Goal: Task Accomplishment & Management: Complete application form

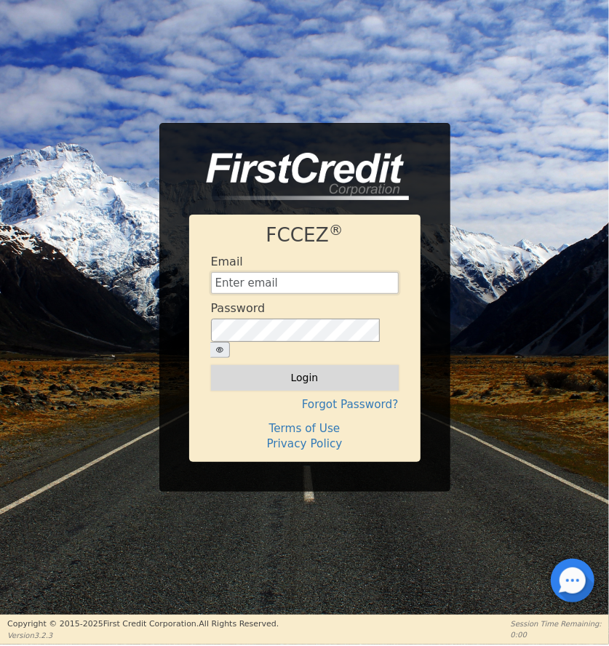
type input "OPERATIONS@AQUAFEELSOLUTIONS.COM"
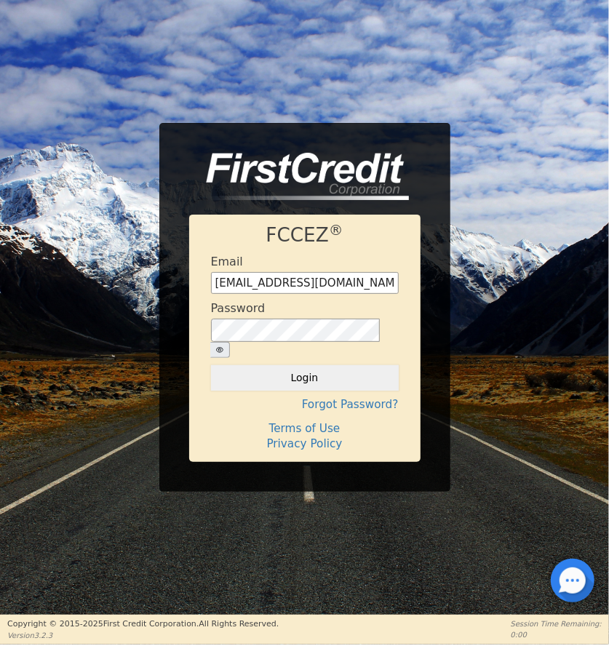
drag, startPoint x: 363, startPoint y: 359, endPoint x: 569, endPoint y: 309, distance: 211.8
click at [363, 365] on button "Login" at bounding box center [305, 377] width 188 height 25
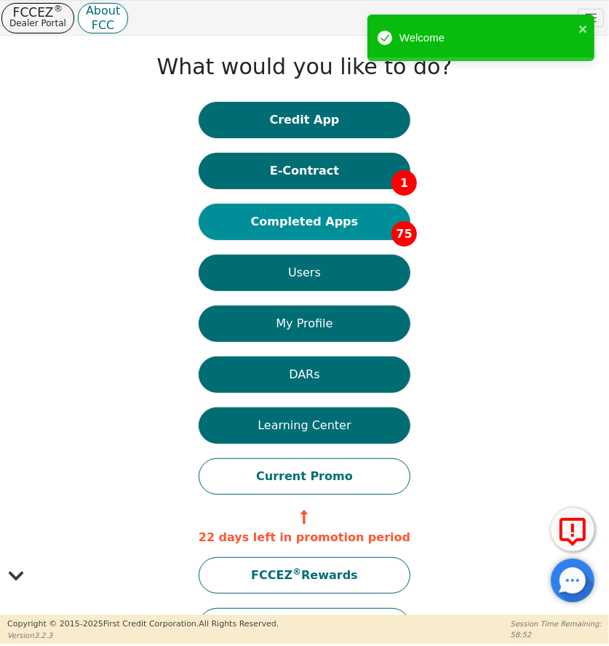
click at [284, 221] on button "Completed Apps 75" at bounding box center [305, 222] width 212 height 36
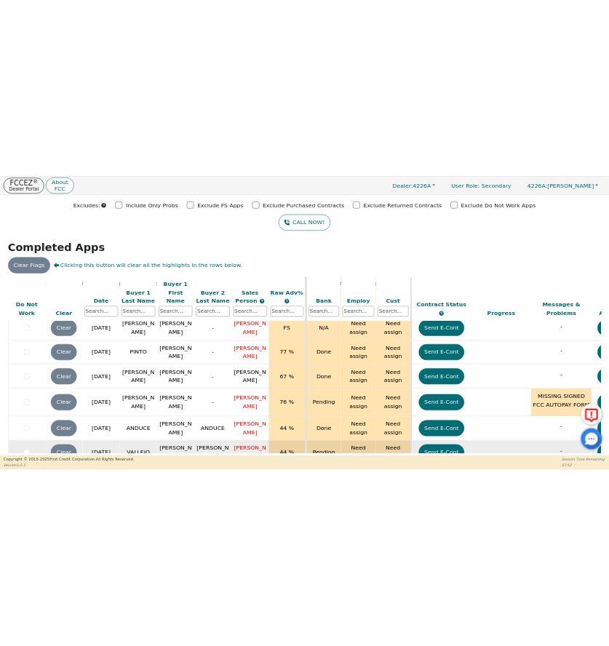
scroll to position [3606, 0]
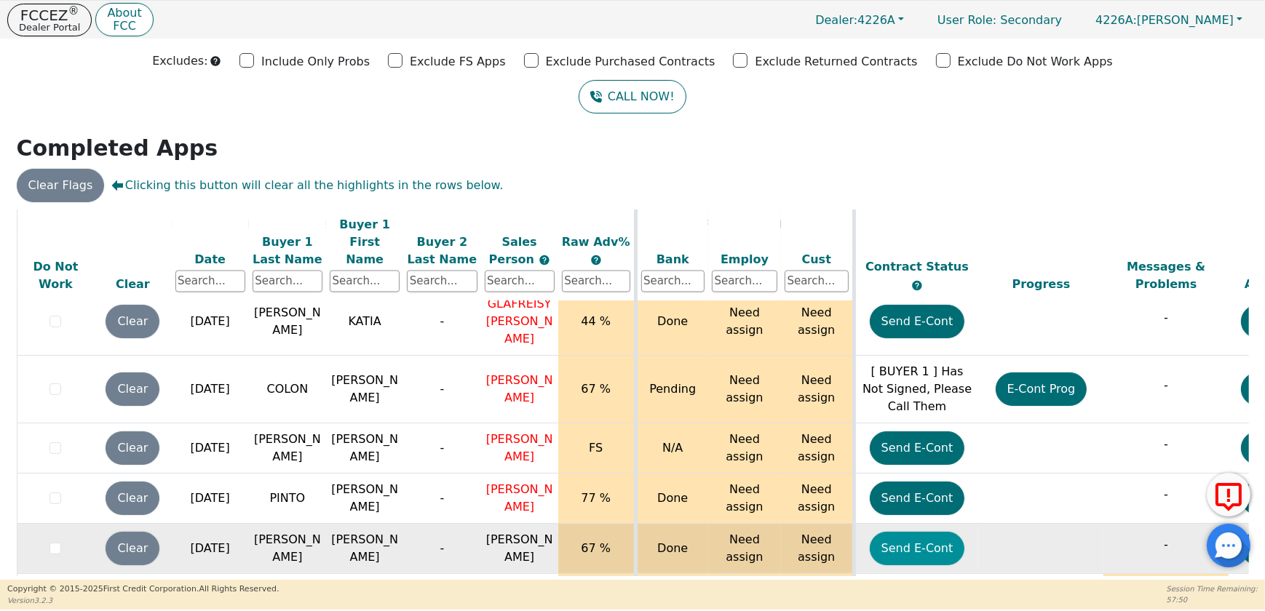
click at [608, 532] on button "Send E-Cont" at bounding box center [917, 548] width 95 height 33
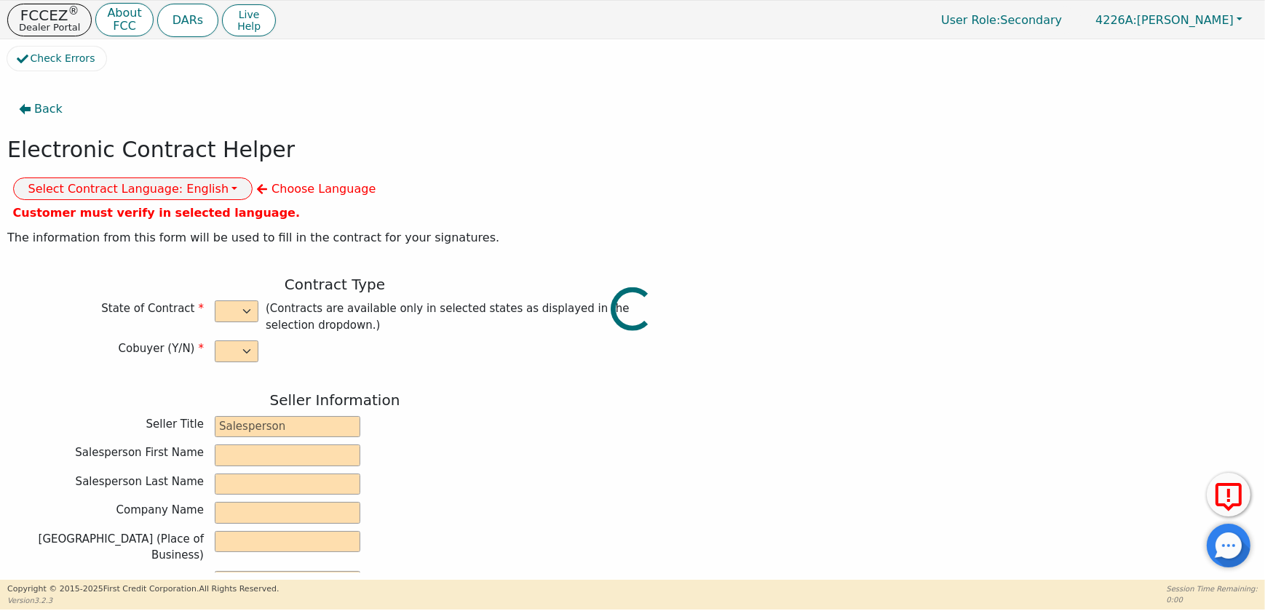
select select "n"
type input "CREDIT ANALYST"
type input "CATALINA"
type input "[PERSON_NAME]"
type input "DIAMOND PERFECT. DBA AQUAFEEL"
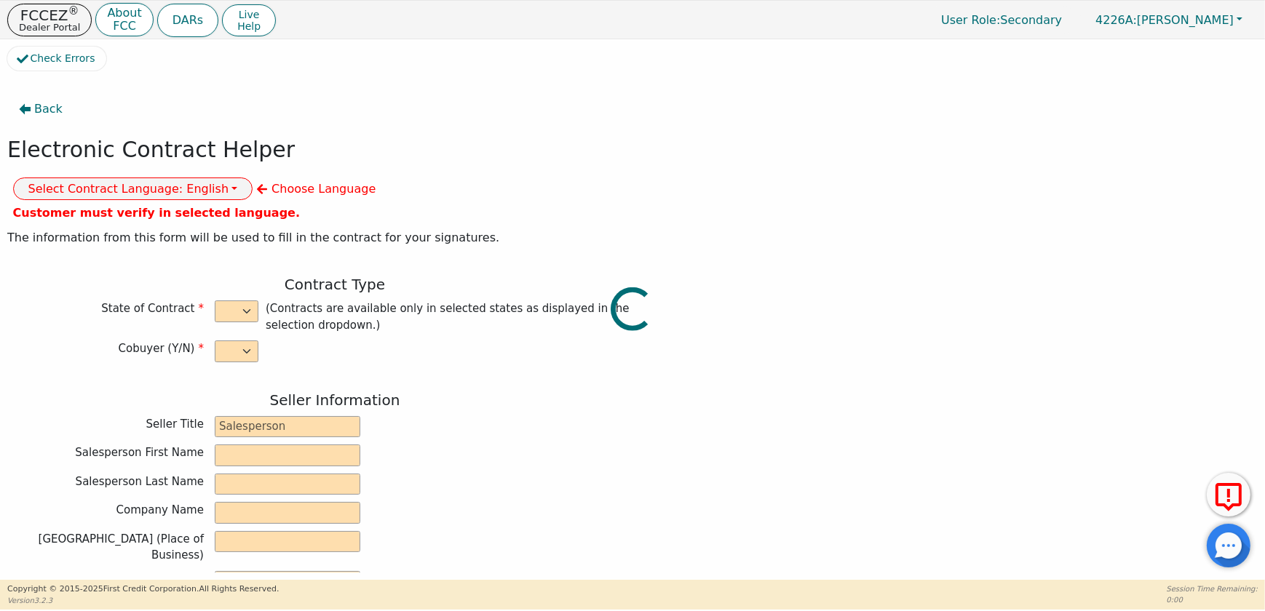
type input "[STREET_ADDRESS]"
type input "WAKE FOREST"
select select "NC"
type input "27587"
type input "[PERSON_NAME]"
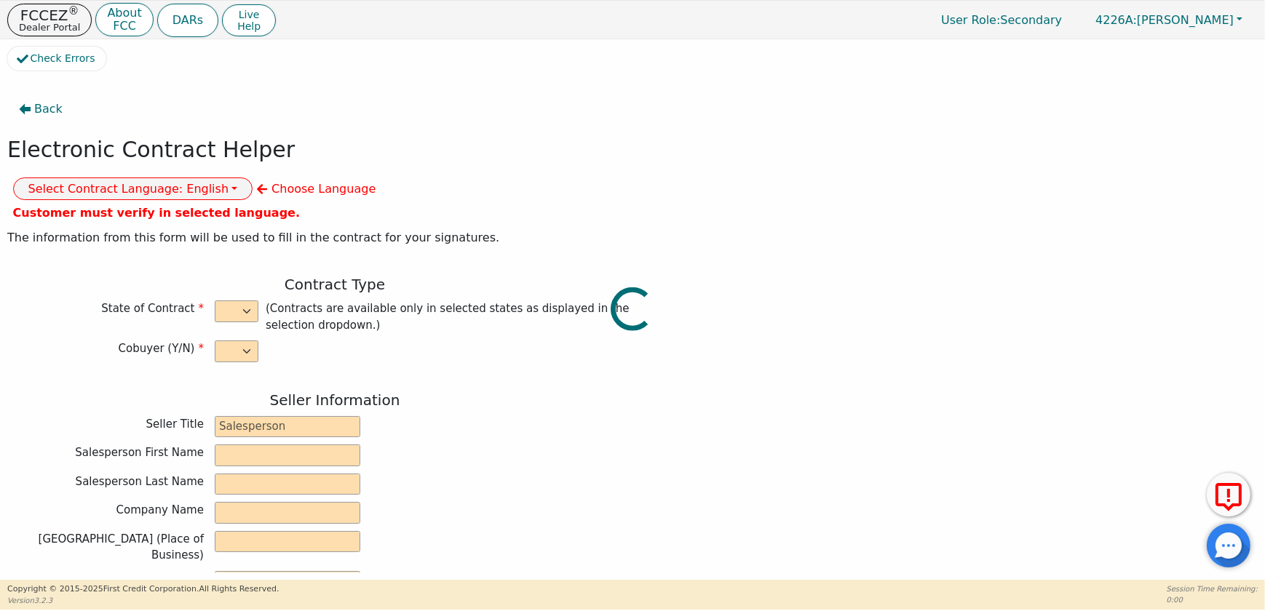
type input "[PERSON_NAME]"
type input "[STREET_ADDRESS]"
type input "ALLENTOWN"
select select "PA"
type input "18102"
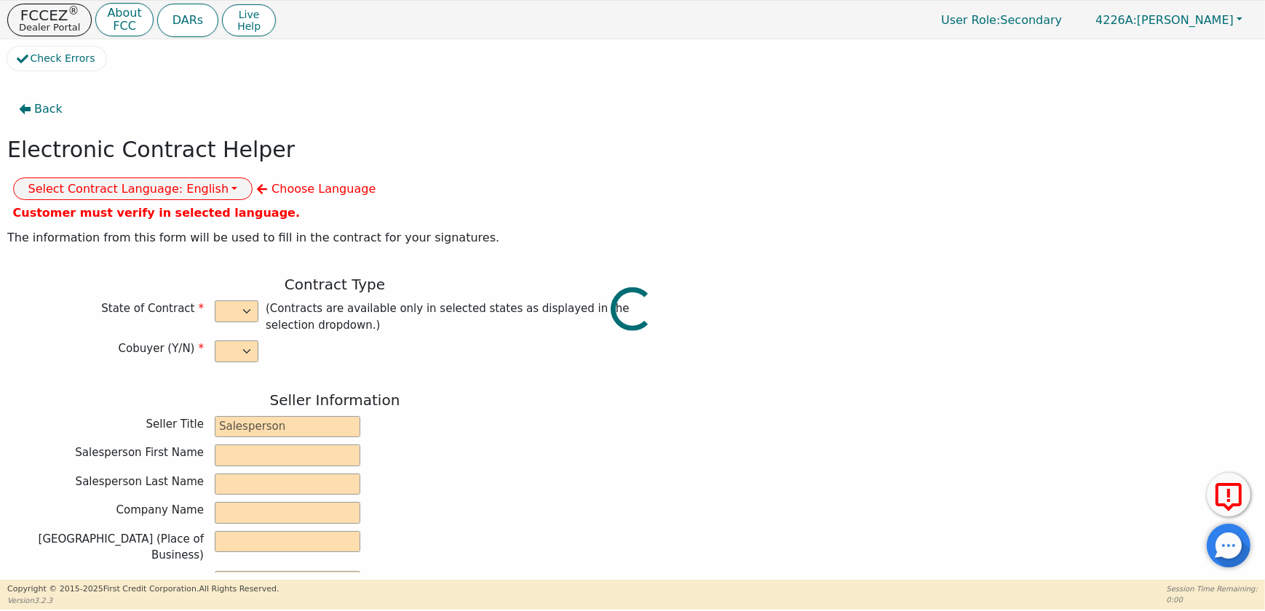
type input "[DATE]"
type input "10.99"
type input "[DATE]"
type input "72"
type input "0"
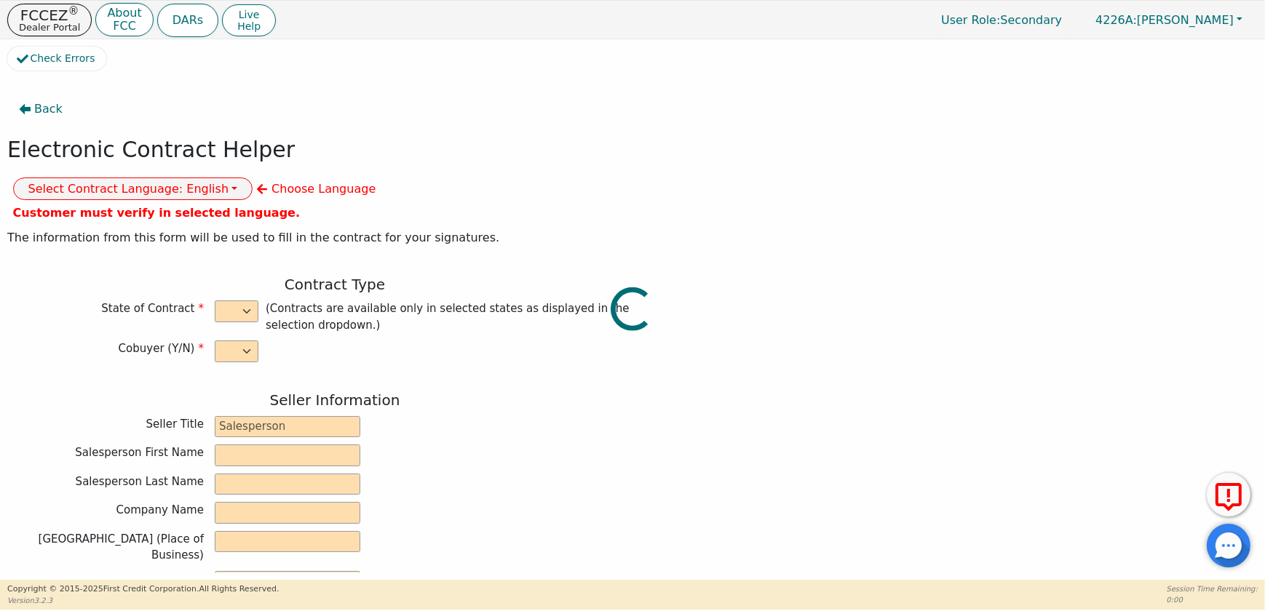
type input "8790.00"
type input "0.00"
type input "8790.00"
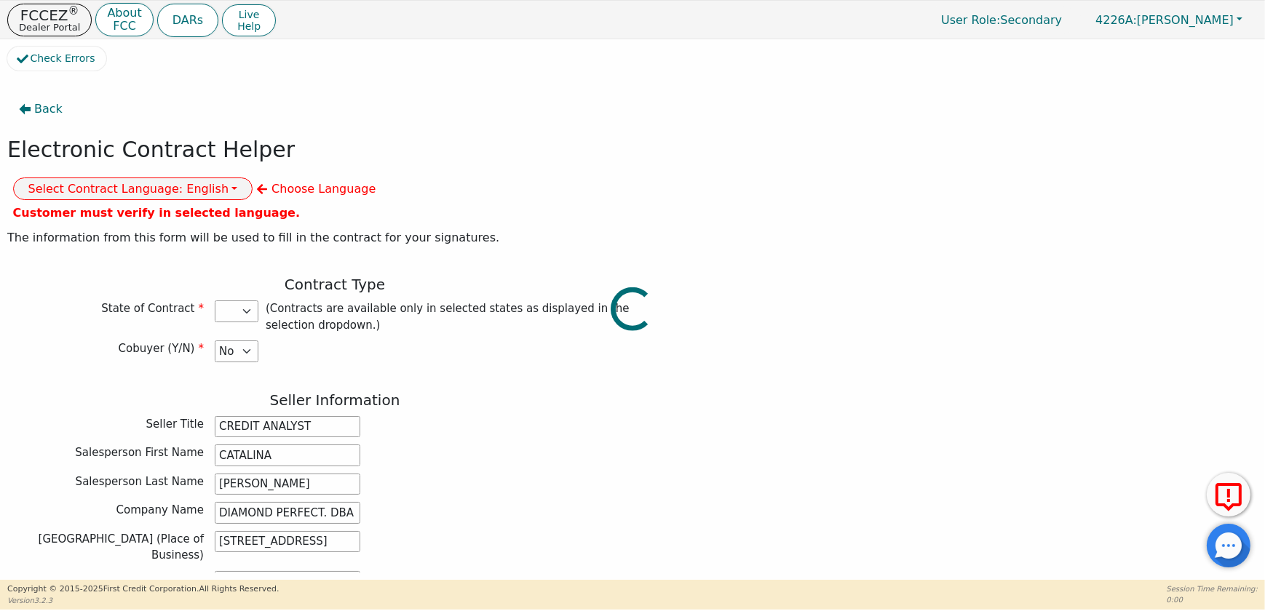
select select "PA"
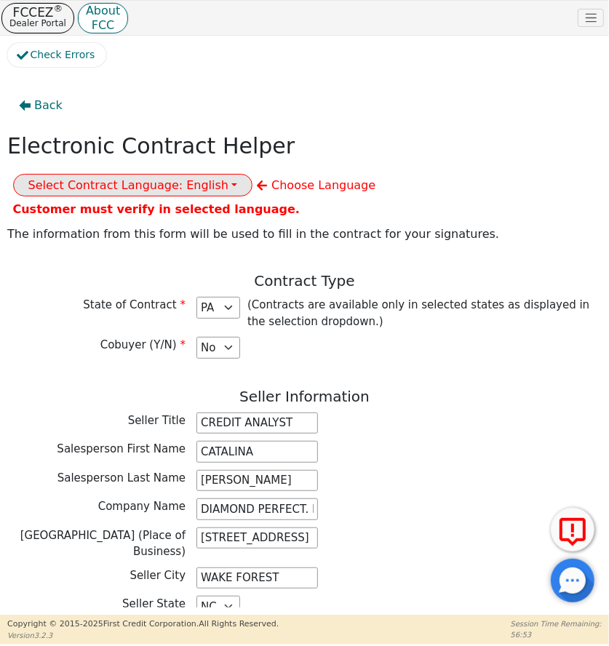
click at [253, 174] on button "Select Contract Language: English" at bounding box center [133, 185] width 240 height 23
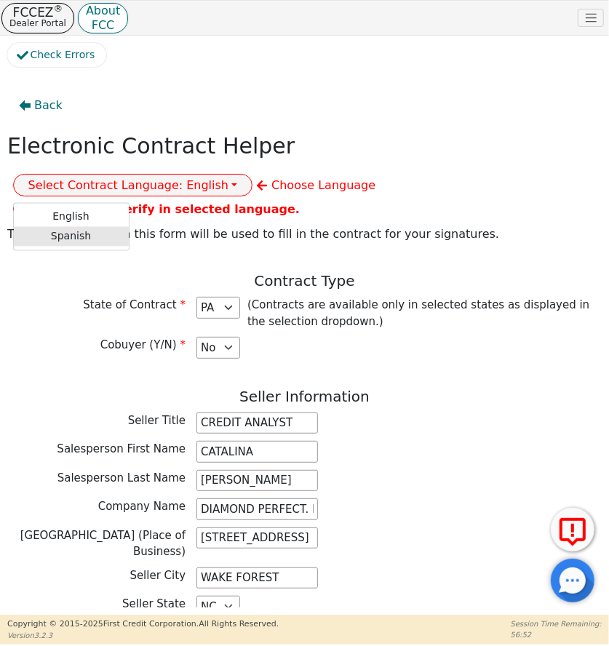
click at [129, 227] on link "Spanish" at bounding box center [71, 237] width 115 height 20
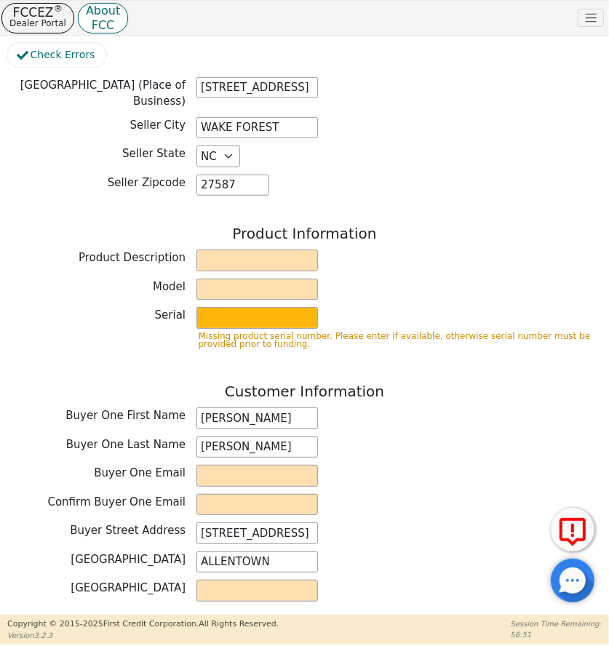
scroll to position [463, 0]
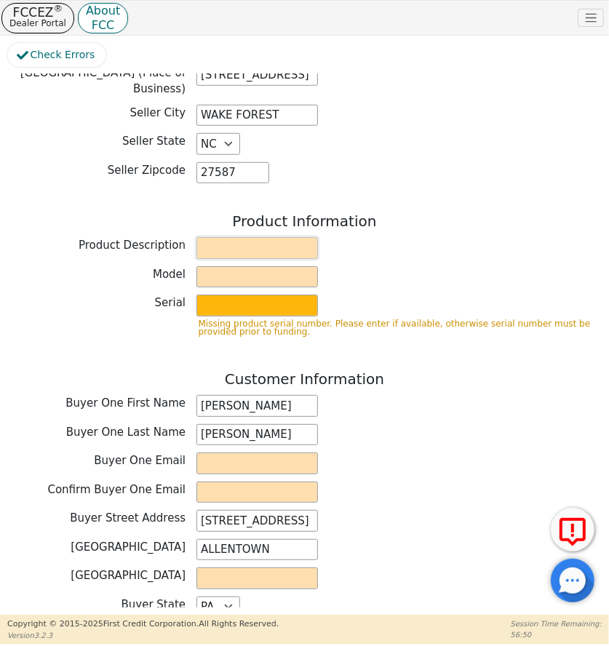
click at [247, 240] on input "text" at bounding box center [258, 248] width 122 height 22
type input "WATER PURIFICATION SYSTEM"
drag, startPoint x: 204, startPoint y: 263, endPoint x: 210, endPoint y: 284, distance: 21.4
click at [204, 266] on input "text" at bounding box center [258, 277] width 122 height 22
type input "AQUAFEEL SYSTEM"
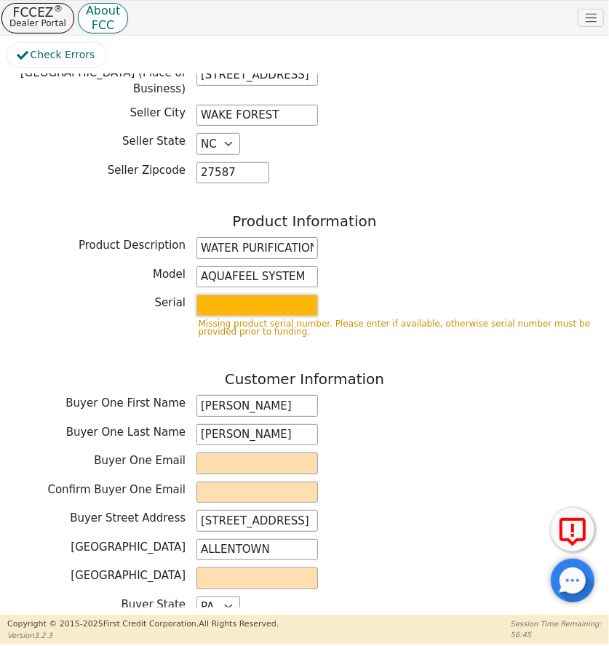
click at [210, 295] on input "text" at bounding box center [258, 306] width 122 height 22
type input "W525"
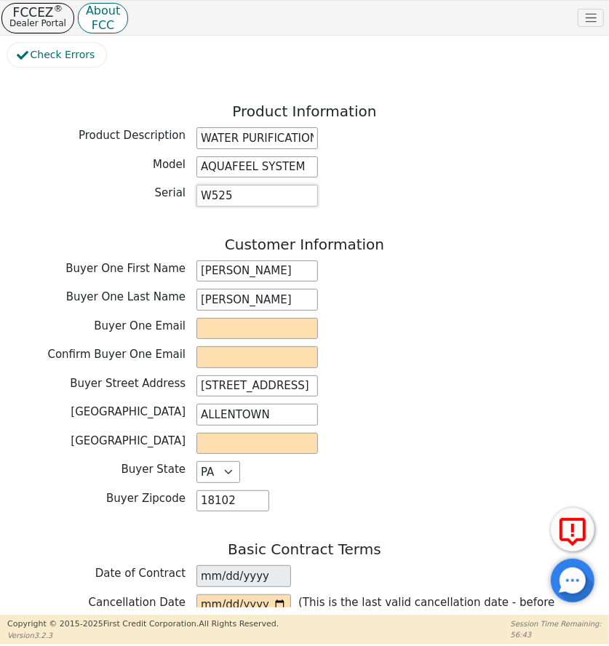
scroll to position [595, 0]
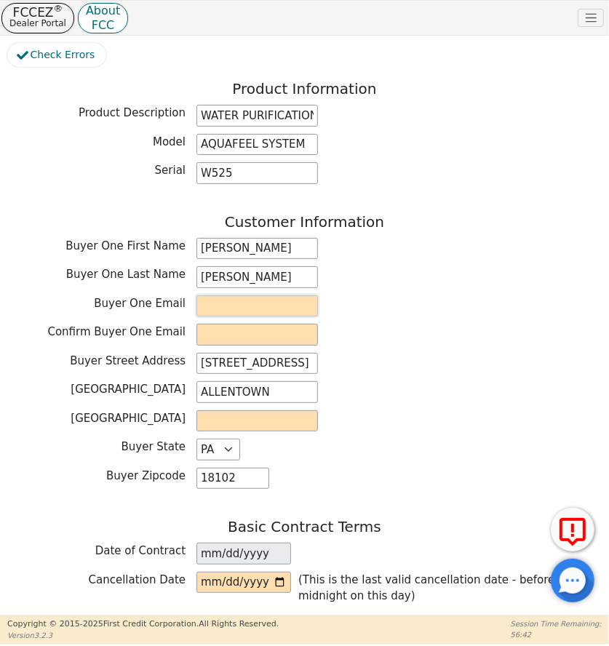
click at [229, 297] on input "email" at bounding box center [258, 306] width 122 height 22
paste input "[EMAIL_ADDRESS][DOMAIN_NAME]"
type input "[EMAIL_ADDRESS][DOMAIN_NAME]"
click at [238, 324] on input "email" at bounding box center [258, 335] width 122 height 22
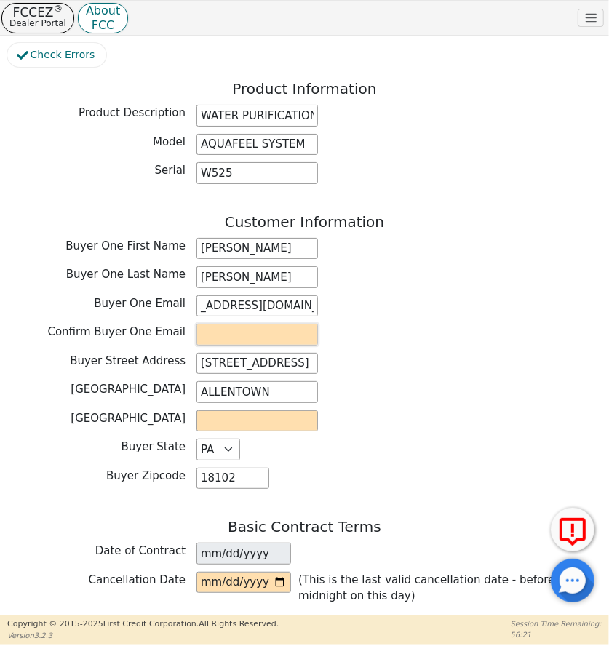
scroll to position [0, 0]
paste input "[EMAIL_ADDRESS][DOMAIN_NAME]"
type input "[EMAIL_ADDRESS][DOMAIN_NAME]"
click at [419, 353] on div "[GEOGRAPHIC_DATA] Address [STREET_ADDRESS]" at bounding box center [304, 364] width 595 height 22
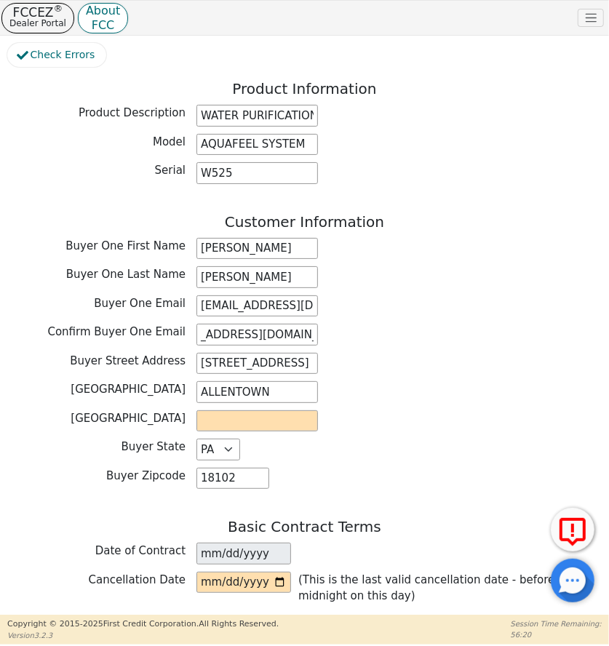
scroll to position [0, 0]
click at [269, 410] on input "text" at bounding box center [258, 421] width 122 height 22
type input "LEHIGH"
drag, startPoint x: 233, startPoint y: 353, endPoint x: 258, endPoint y: 353, distance: 25.5
click at [258, 357] on input "[STREET_ADDRESS]" at bounding box center [258, 364] width 122 height 22
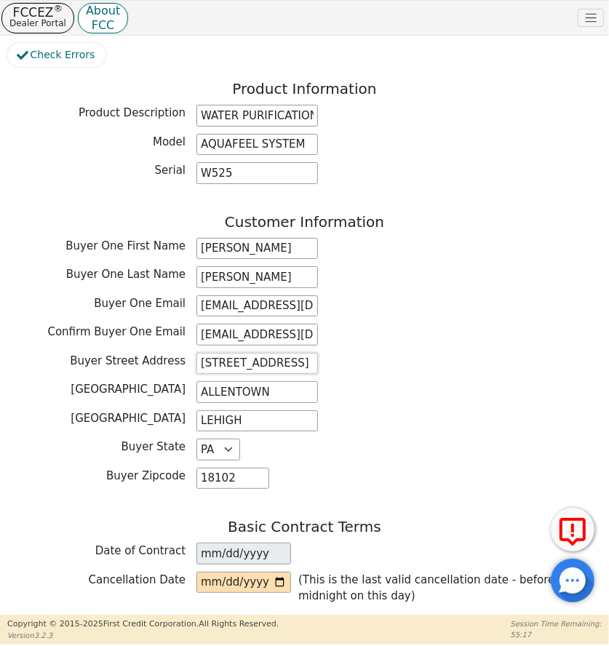
drag, startPoint x: 291, startPoint y: 356, endPoint x: 197, endPoint y: 359, distance: 94.7
click at [197, 359] on input "[STREET_ADDRESS]" at bounding box center [258, 364] width 122 height 22
type input "[STREET_ADDRESS]"
drag, startPoint x: 271, startPoint y: 382, endPoint x: 197, endPoint y: 382, distance: 75.0
click at [197, 382] on input "ALLENTOWN" at bounding box center [258, 392] width 122 height 22
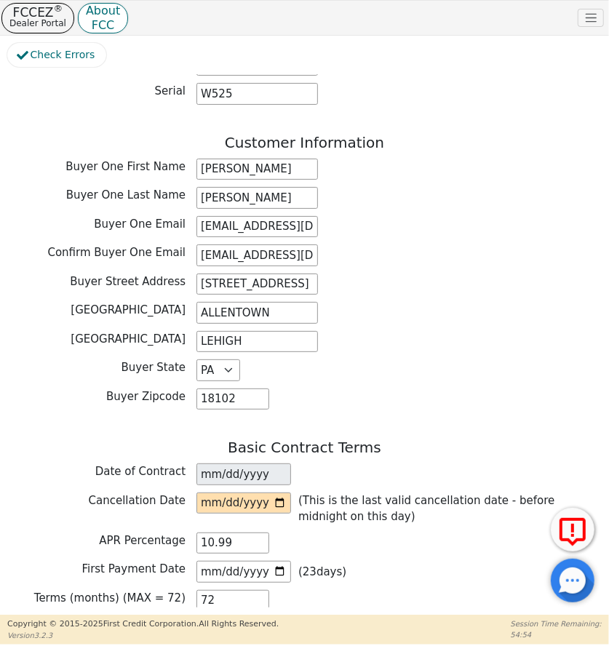
scroll to position [793, 0]
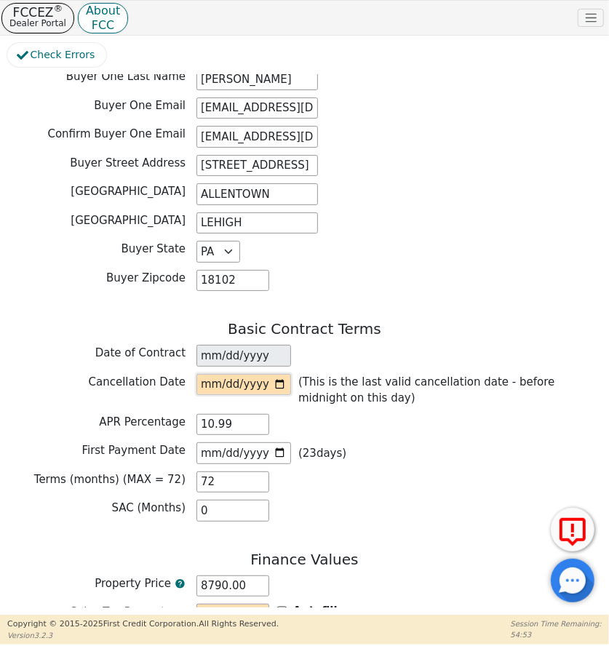
click at [277, 374] on input "date" at bounding box center [244, 385] width 95 height 22
click at [278, 374] on input "date" at bounding box center [244, 385] width 95 height 22
type input "2025-10-15"
click at [277, 443] on input "[DATE]" at bounding box center [244, 454] width 95 height 22
click at [281, 443] on input "[DATE]" at bounding box center [244, 454] width 95 height 22
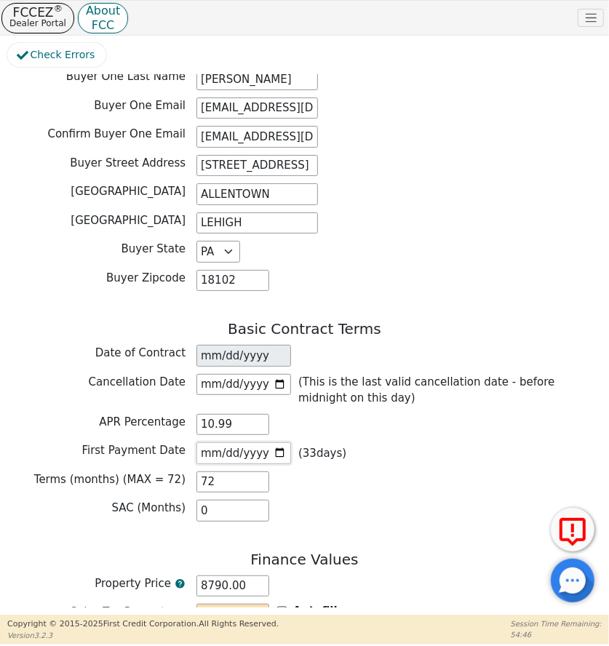
click at [277, 443] on input "[DATE]" at bounding box center [244, 454] width 95 height 22
type input "2025-11-10"
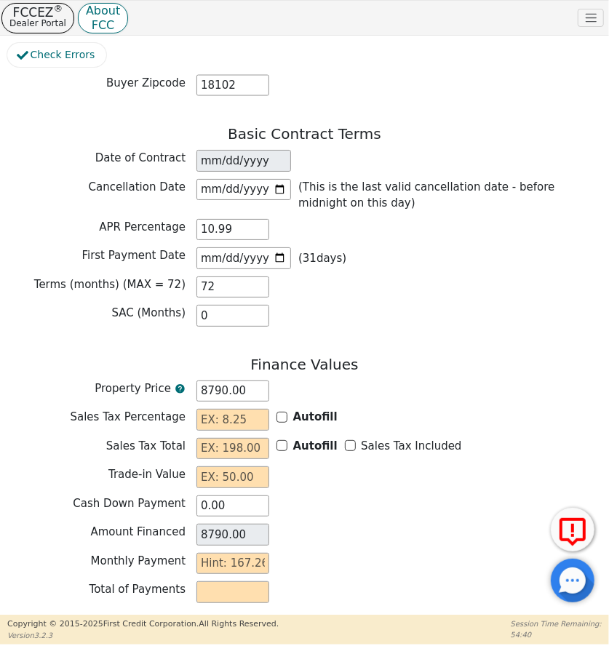
scroll to position [992, 0]
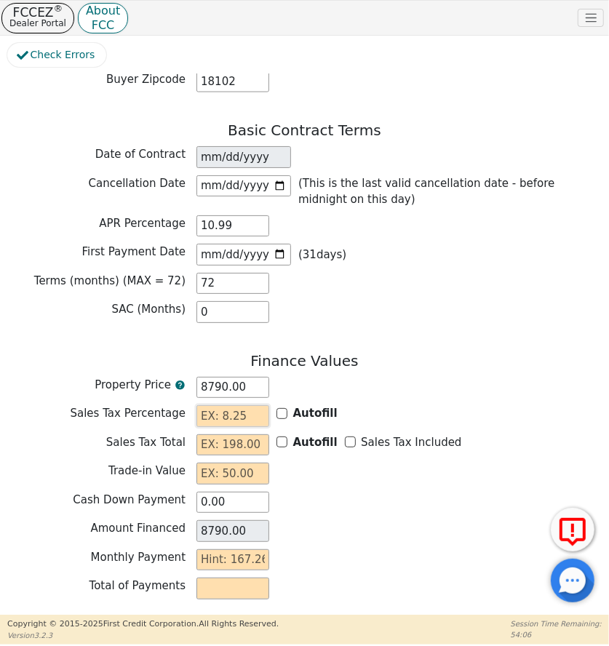
click at [226, 405] on input "text" at bounding box center [233, 416] width 73 height 22
type input "0.00"
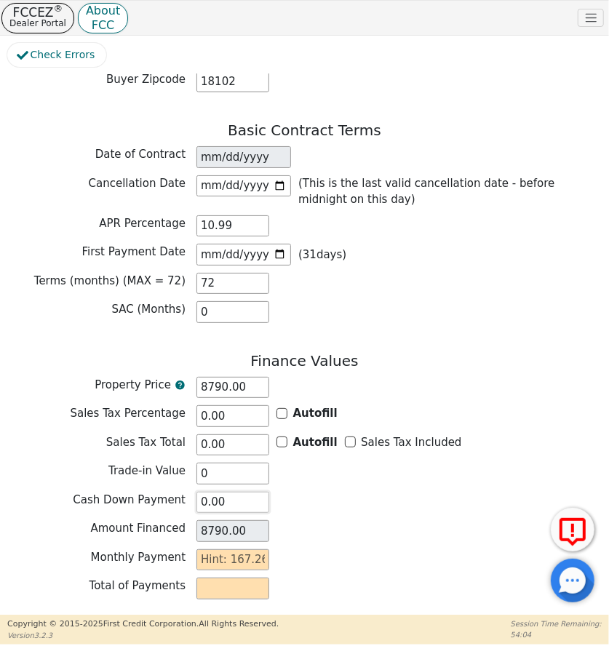
type input "0.00"
type input "1"
type input "72.00"
type input "16"
type input "1152.00"
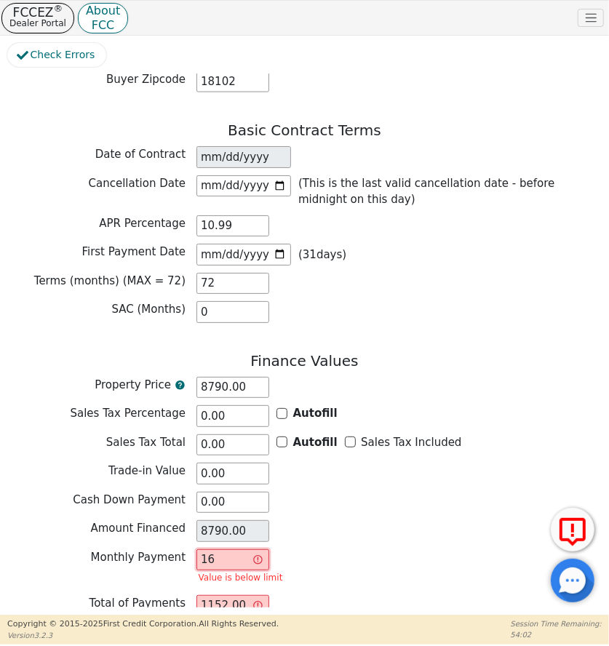
type input "167"
type input "12024.00"
type input "167.2"
type input "12038.40"
type input "167.26"
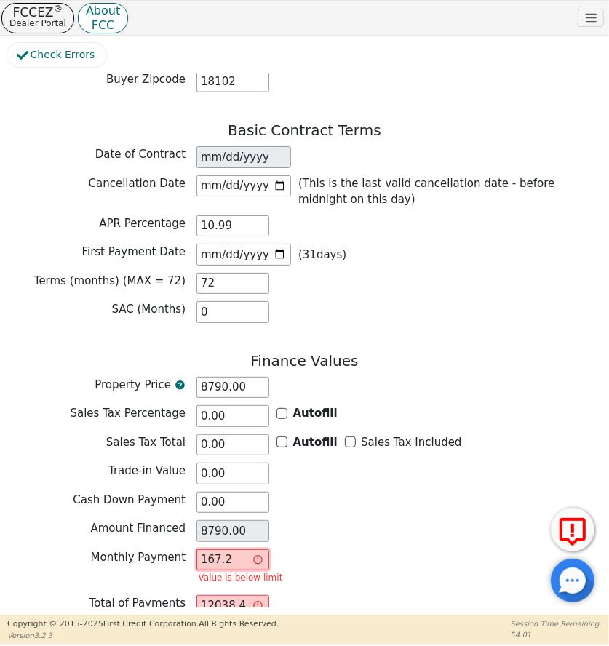
type input "12042.72"
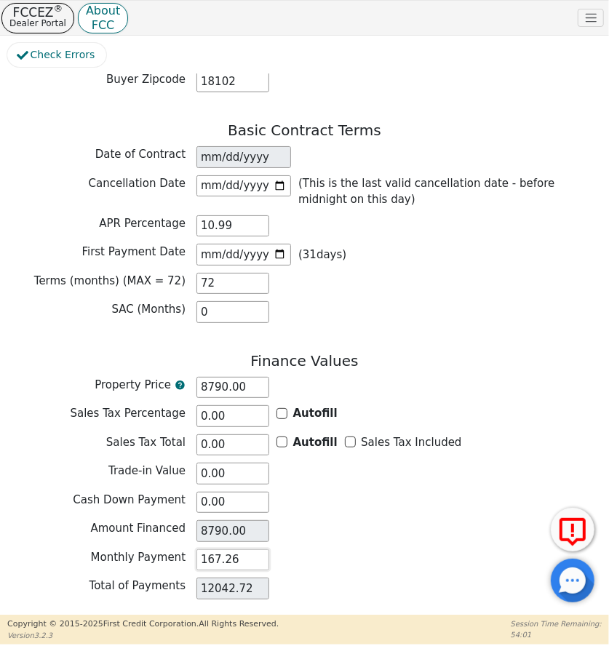
type input "167.26"
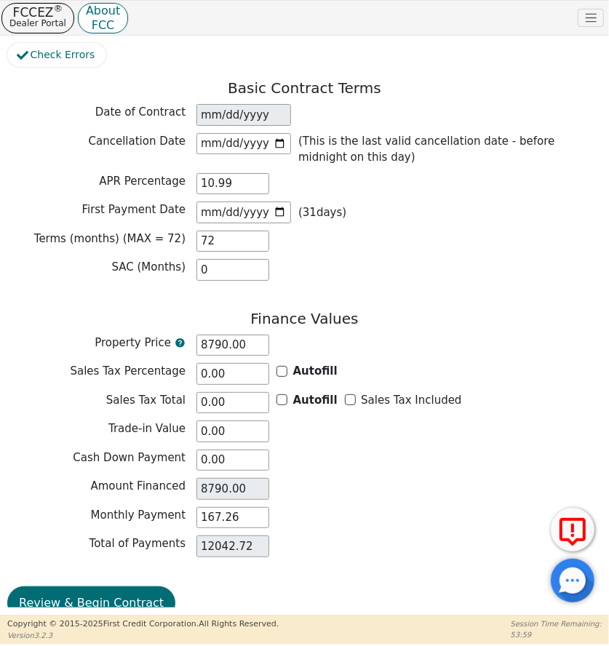
scroll to position [1057, 0]
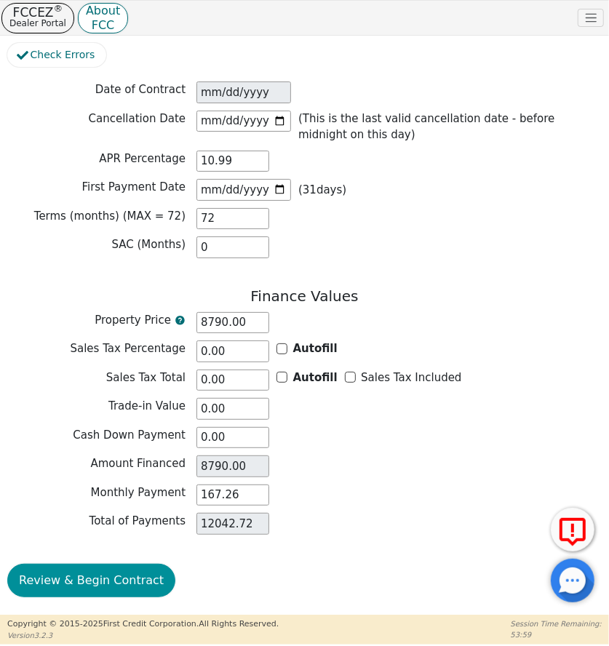
click at [143, 567] on button "Review & Begin Contract" at bounding box center [91, 580] width 168 height 33
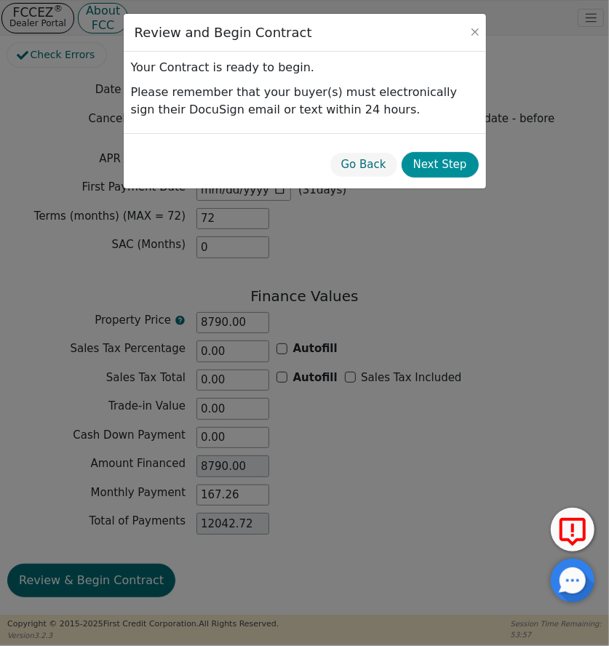
click at [464, 164] on button "Next Step" at bounding box center [440, 164] width 77 height 25
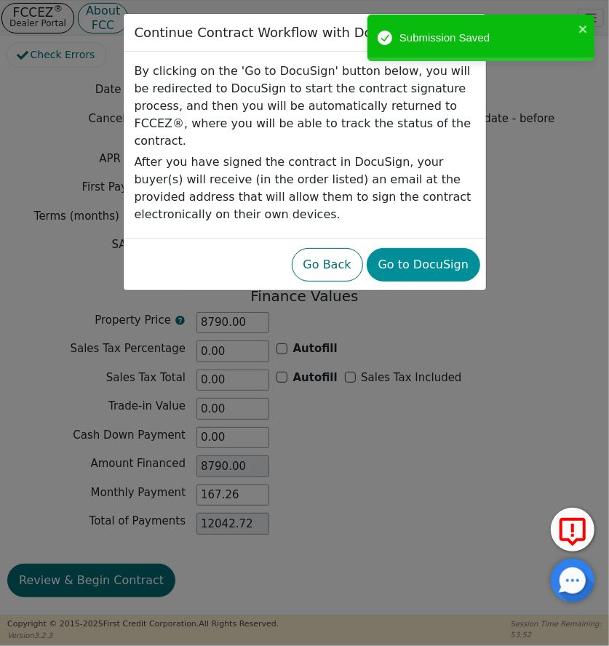
click at [439, 248] on button "Go to DocuSign" at bounding box center [424, 264] width 114 height 33
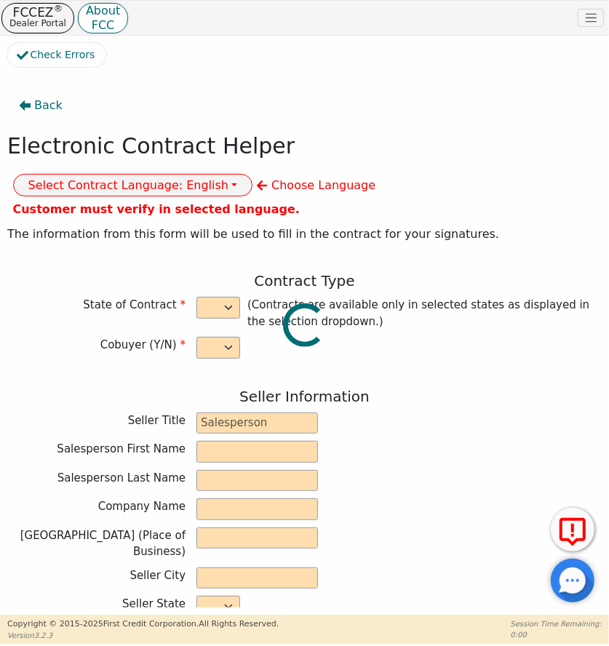
select select "n"
type input "CREDIT ANALYST"
type input "CATALINA"
type input "[PERSON_NAME]"
type input "DIAMOND PERFECT. DBA AQUAFEEL"
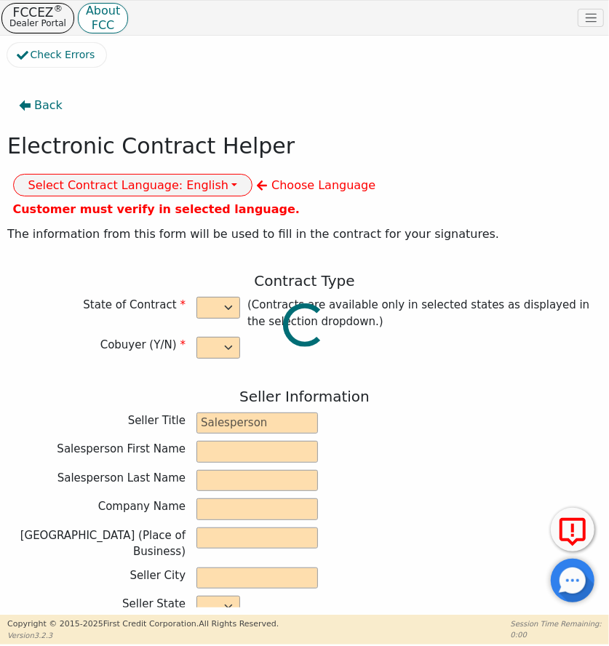
type input "[STREET_ADDRESS]"
type input "WAKE FOREST"
select select "NC"
type input "27587"
type input "[PERSON_NAME]"
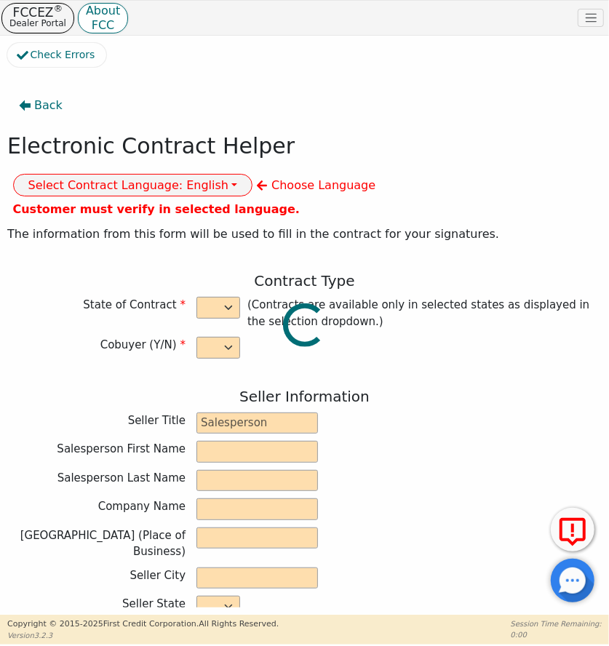
type input "[PERSON_NAME]"
type input "[STREET_ADDRESS]"
type input "ALLENTOWN"
select select "PA"
type input "18102"
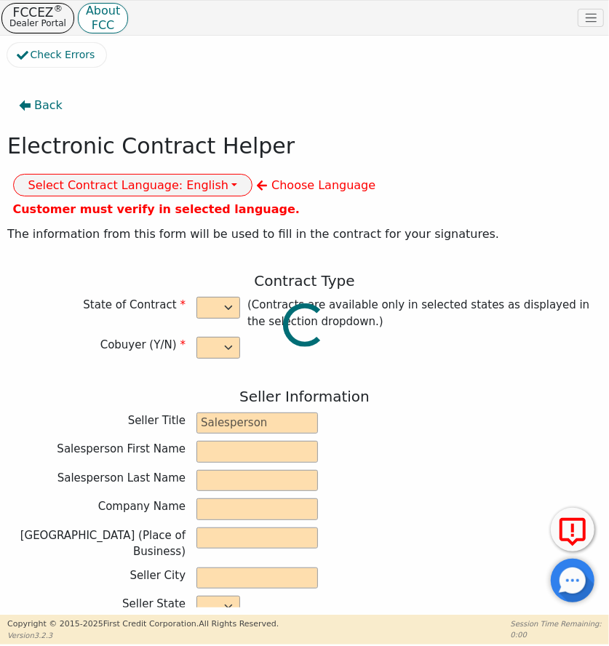
type input "[DATE]"
type input "10.99"
type input "[DATE]"
type input "72"
type input "0"
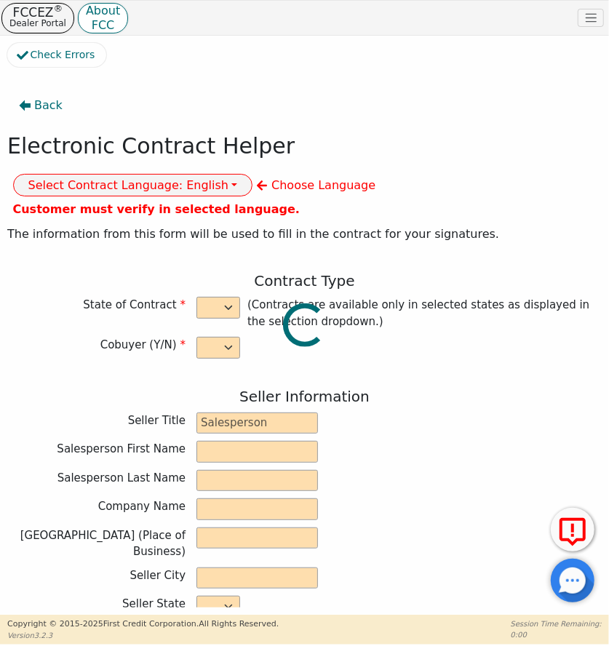
type input "8790.00"
type input "0.00"
type input "8790.00"
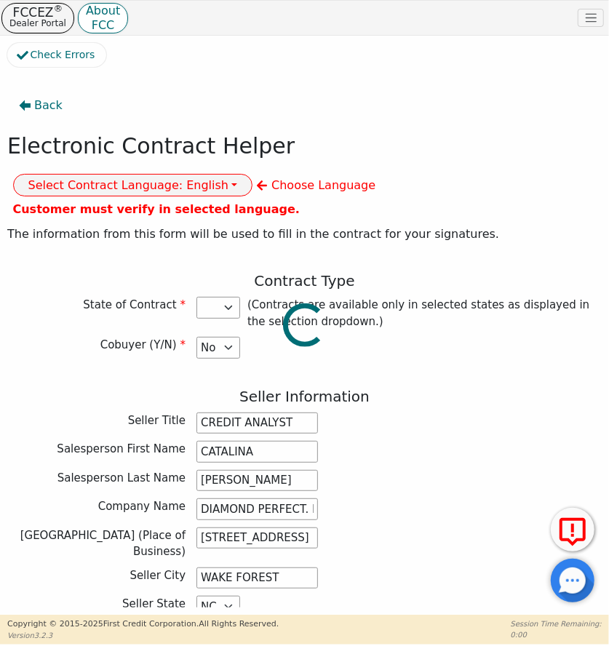
select select "PA"
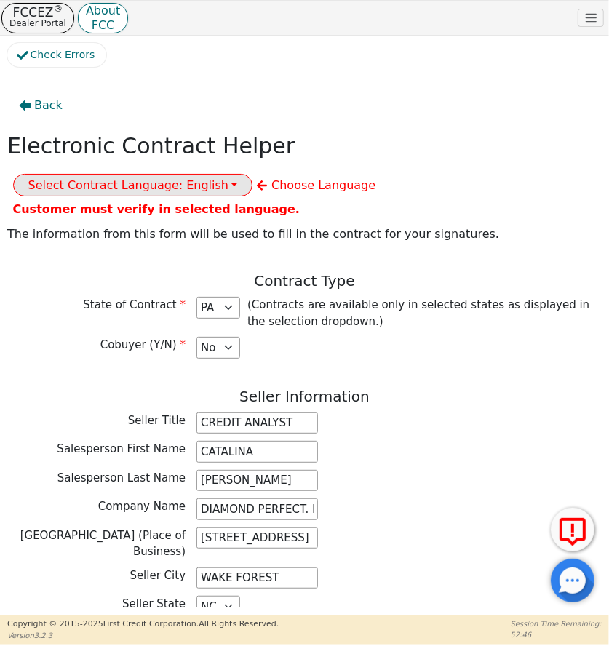
click at [253, 174] on button "Select Contract Language: English" at bounding box center [133, 185] width 240 height 23
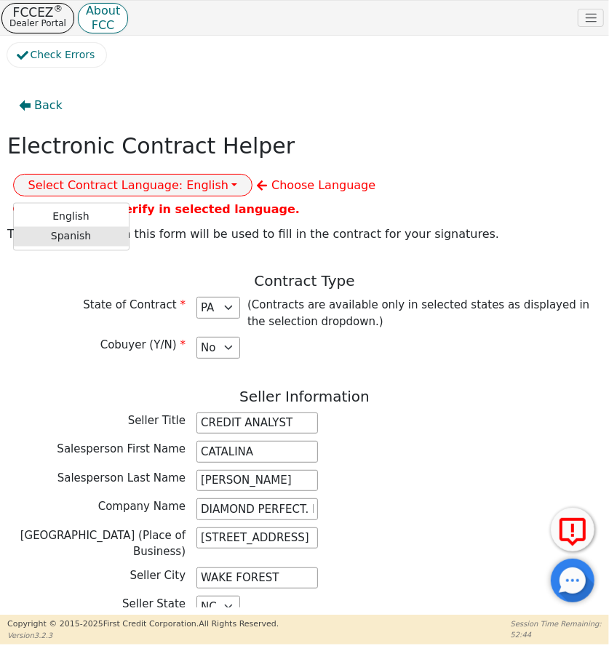
click at [129, 227] on link "Spanish" at bounding box center [71, 237] width 115 height 20
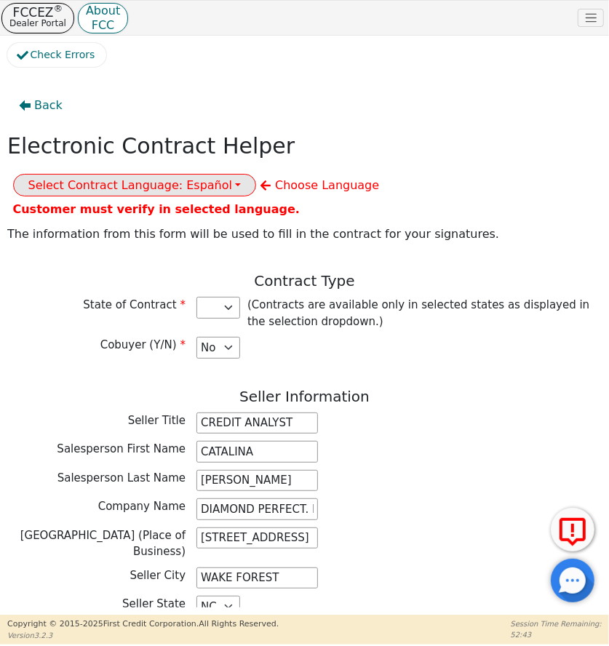
scroll to position [264, 0]
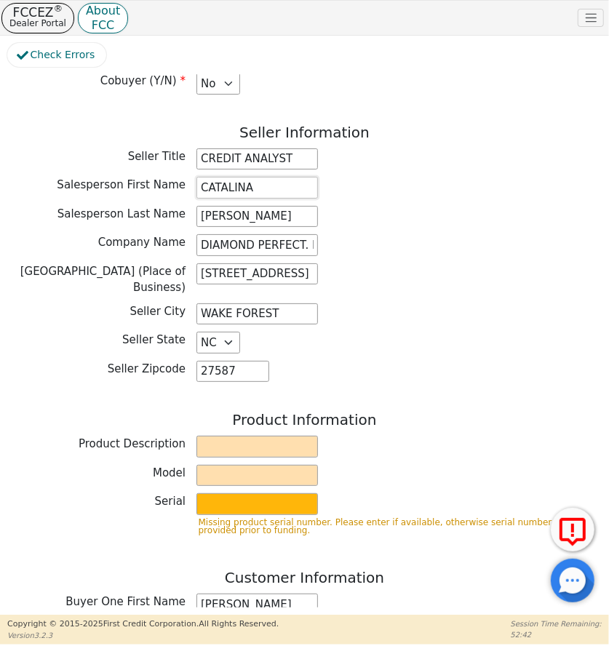
drag, startPoint x: 253, startPoint y: 191, endPoint x: 202, endPoint y: 189, distance: 50.2
click at [202, 190] on input "CATALINA" at bounding box center [258, 188] width 122 height 22
type input "[PERSON_NAME]"
drag, startPoint x: 213, startPoint y: 224, endPoint x: 212, endPoint y: 216, distance: 8.0
click at [213, 224] on input "[PERSON_NAME]" at bounding box center [258, 217] width 122 height 22
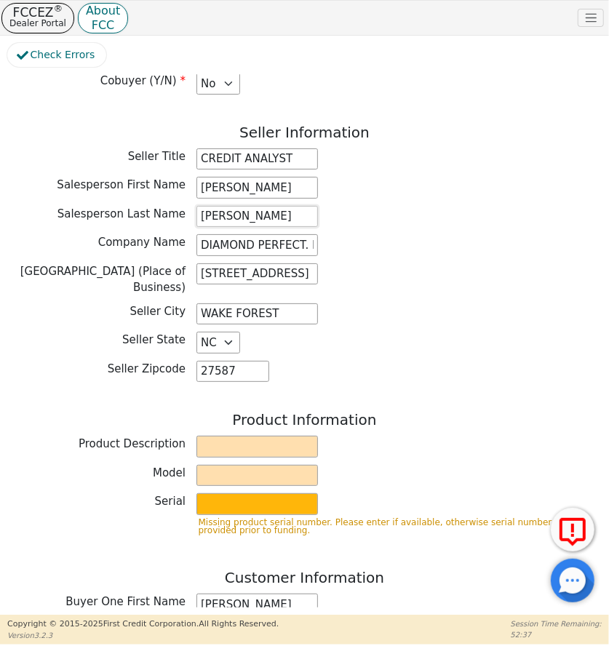
drag, startPoint x: 257, startPoint y: 211, endPoint x: 189, endPoint y: 211, distance: 67.7
click at [189, 211] on div "Salesperson Last Name [PERSON_NAME]" at bounding box center [304, 217] width 595 height 22
type input "[PERSON_NAME]"
click at [269, 436] on input "text" at bounding box center [258, 447] width 122 height 22
type input "WATER PURIFICATION SYSTEM"
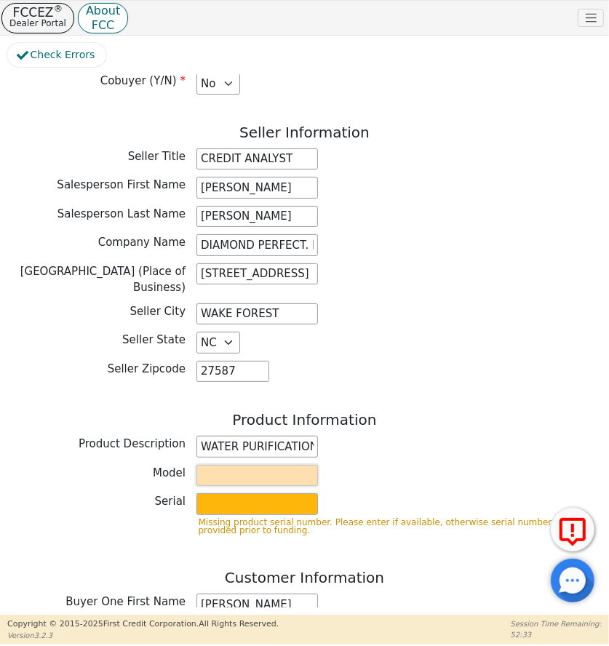
click at [224, 467] on input "text" at bounding box center [258, 476] width 122 height 22
type input "AQUAFEEL SYSTEM"
click at [226, 519] on p "Missing product serial number. Please enter if available, otherwise serial numb…" at bounding box center [400, 527] width 402 height 16
click at [220, 493] on input "text" at bounding box center [258, 504] width 122 height 22
type input "W525"
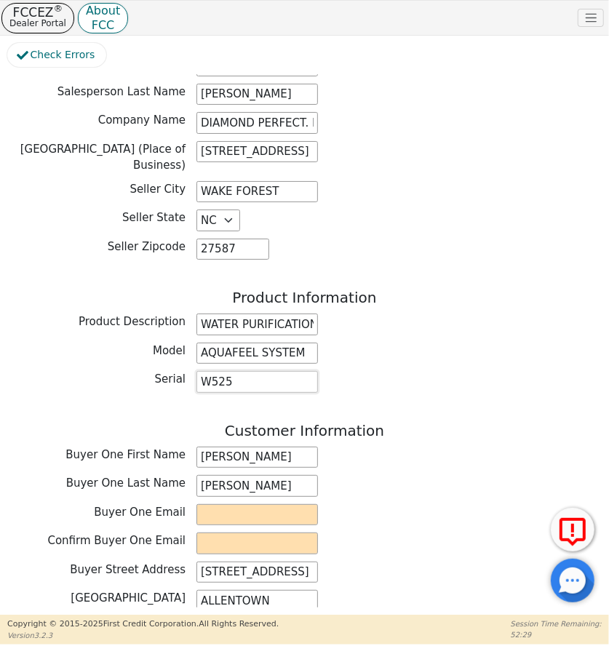
scroll to position [529, 0]
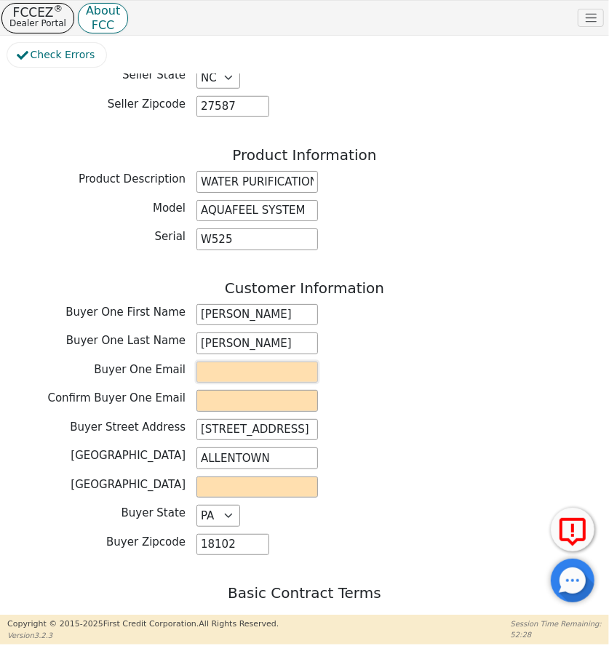
click at [221, 362] on input "email" at bounding box center [258, 373] width 122 height 22
click at [304, 362] on input "email" at bounding box center [258, 373] width 122 height 22
paste input "[EMAIL_ADDRESS][DOMAIN_NAME]"
type input "[EMAIL_ADDRESS][DOMAIN_NAME]"
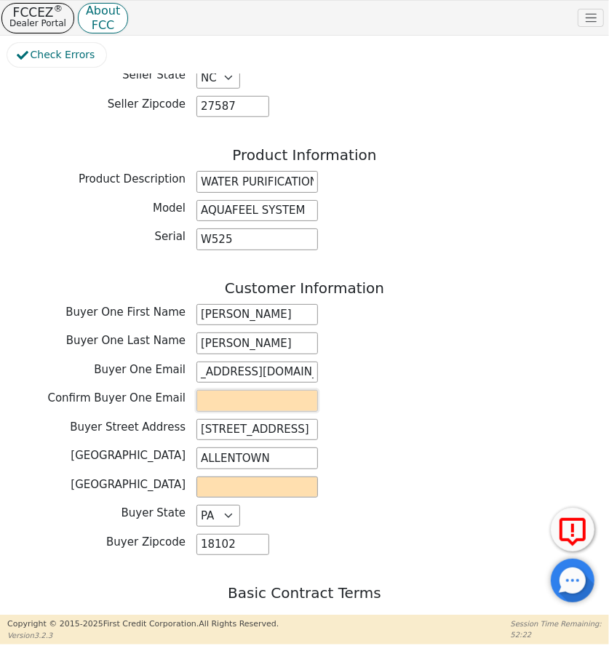
click at [285, 390] on input "email" at bounding box center [258, 401] width 122 height 22
paste input "[EMAIL_ADDRESS][DOMAIN_NAME]"
type input "[EMAIL_ADDRESS][DOMAIN_NAME]"
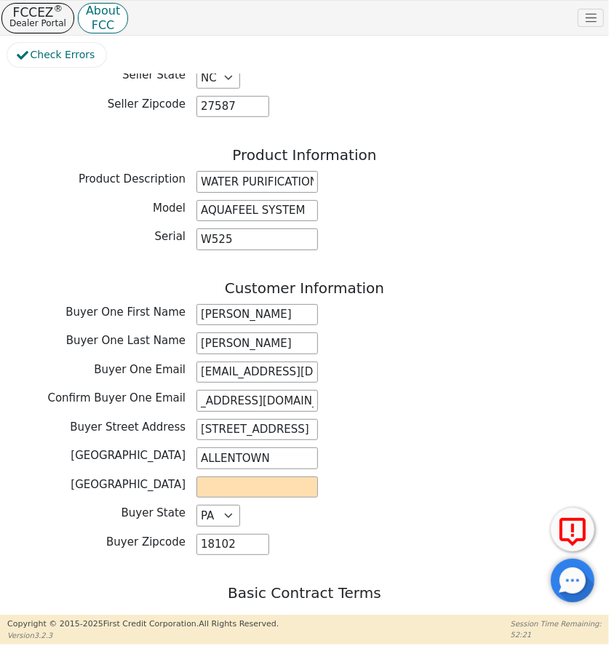
click at [419, 367] on div "Buyer One Email [EMAIL_ADDRESS][DOMAIN_NAME]" at bounding box center [304, 373] width 595 height 22
drag, startPoint x: 181, startPoint y: 421, endPoint x: 114, endPoint y: 427, distance: 67.2
click at [114, 427] on div "[GEOGRAPHIC_DATA] Address [STREET_ADDRESS]" at bounding box center [304, 430] width 595 height 22
paste input "12TH"
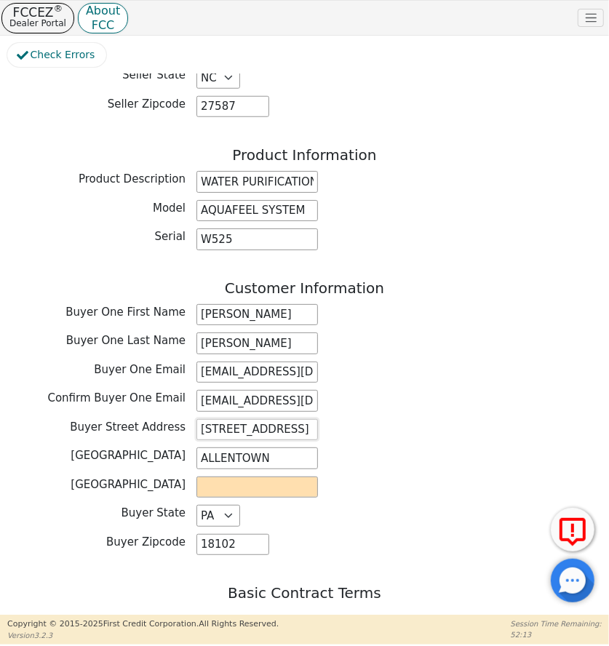
type input "[STREET_ADDRESS]"
click at [266, 477] on input "text" at bounding box center [258, 488] width 122 height 22
type input "LEHIGH"
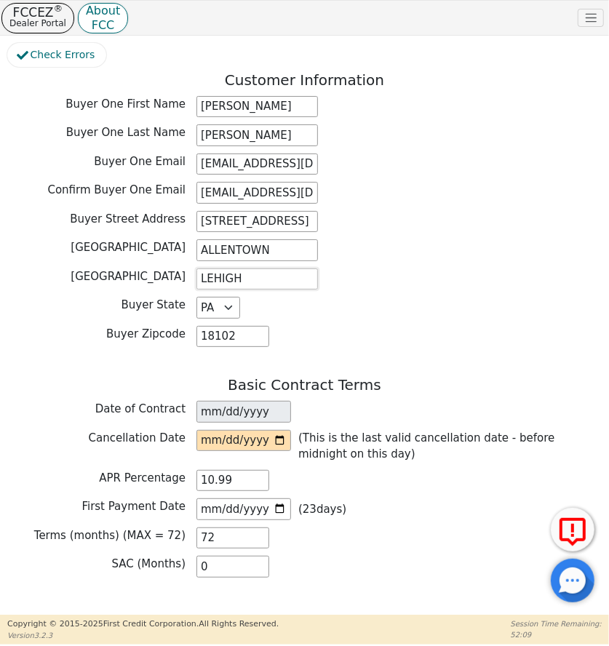
scroll to position [793, 0]
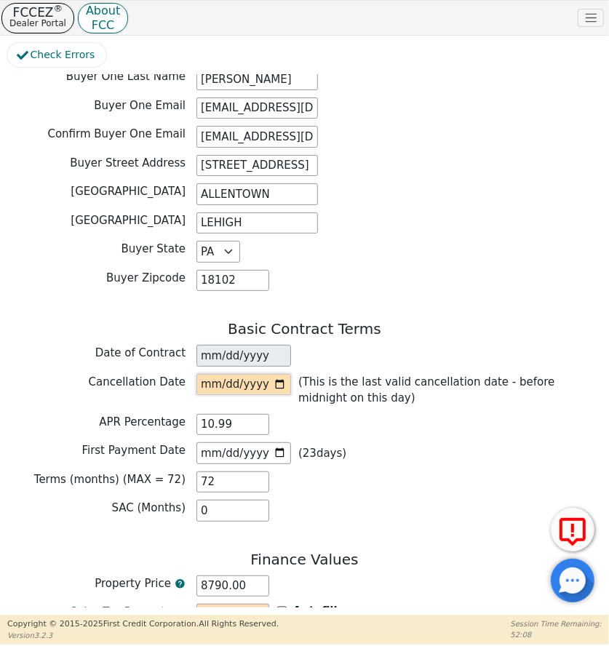
click at [277, 374] on input "date" at bounding box center [244, 385] width 95 height 22
type input "[DATE]"
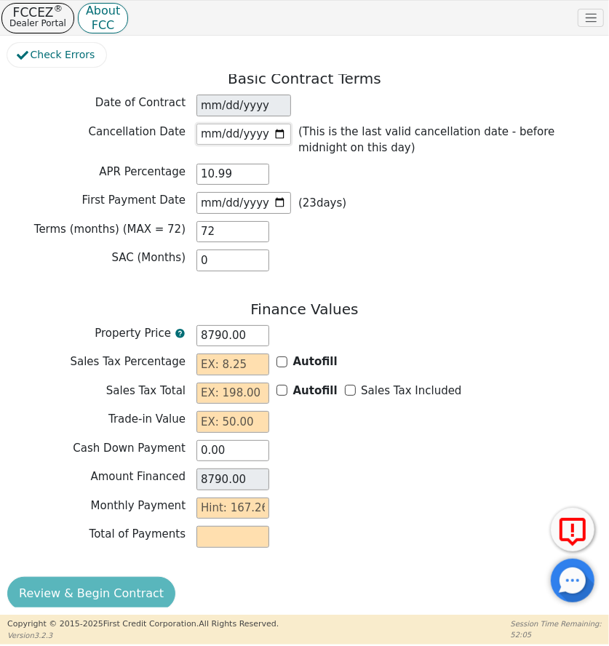
scroll to position [1057, 0]
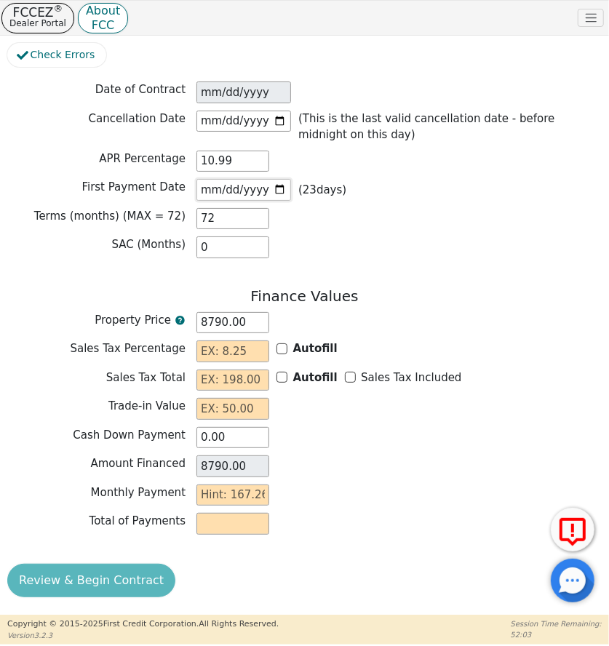
click at [277, 181] on input "[DATE]" at bounding box center [244, 190] width 95 height 22
click at [285, 179] on input "[DATE]" at bounding box center [244, 190] width 95 height 22
click at [284, 179] on input "[DATE]" at bounding box center [244, 190] width 95 height 22
type input "[DATE]"
click at [238, 341] on input "text" at bounding box center [233, 352] width 73 height 22
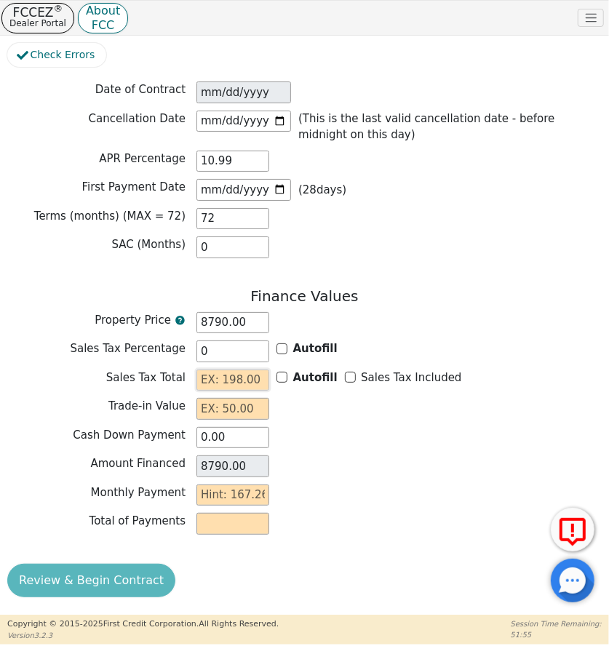
type input "0.00"
click at [233, 398] on input "text" at bounding box center [233, 409] width 73 height 22
type input "0.00"
type input "1"
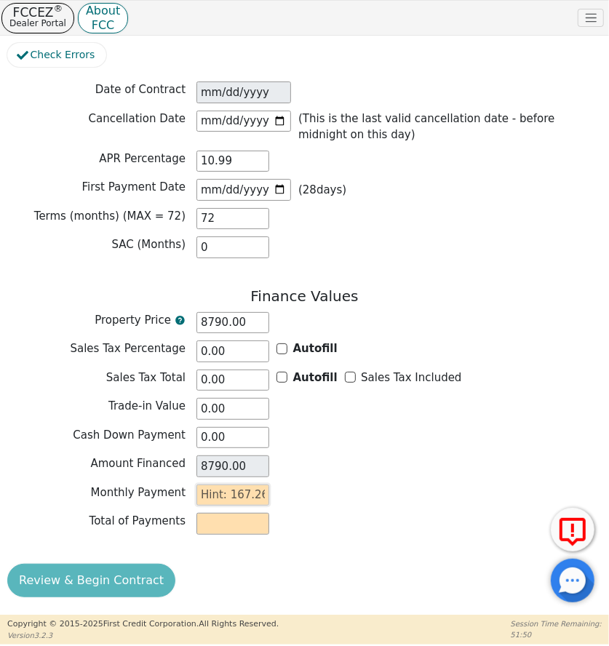
type input "72.00"
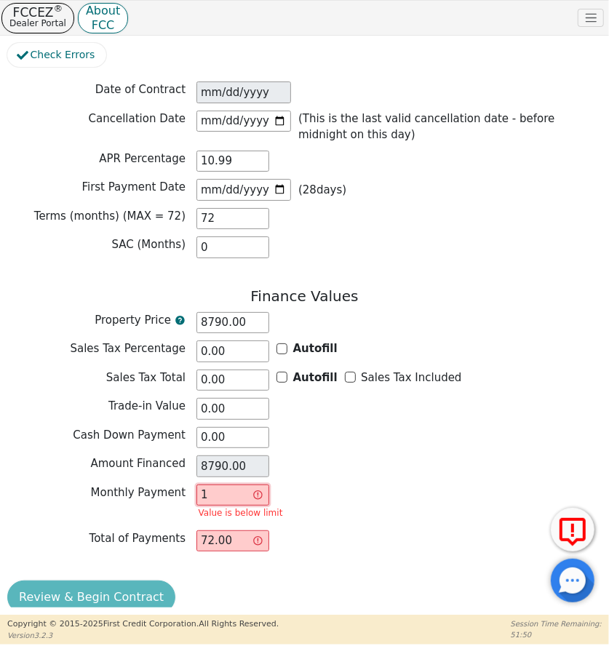
type input "16"
type input "1152.00"
type input "167"
type input "12024.00"
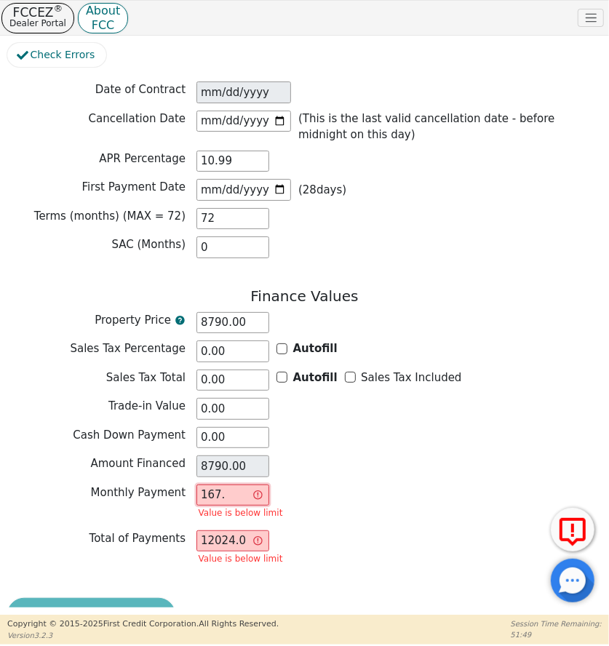
type input "167.2"
type input "12038.40"
type input "167.26"
type input "12042.72"
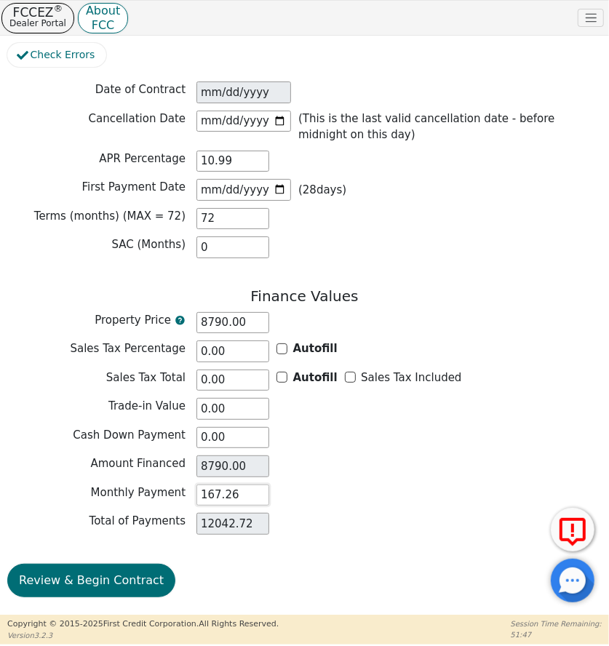
type input "167.26"
click at [457, 427] on div "Cash Down Payment 0.00" at bounding box center [304, 438] width 595 height 22
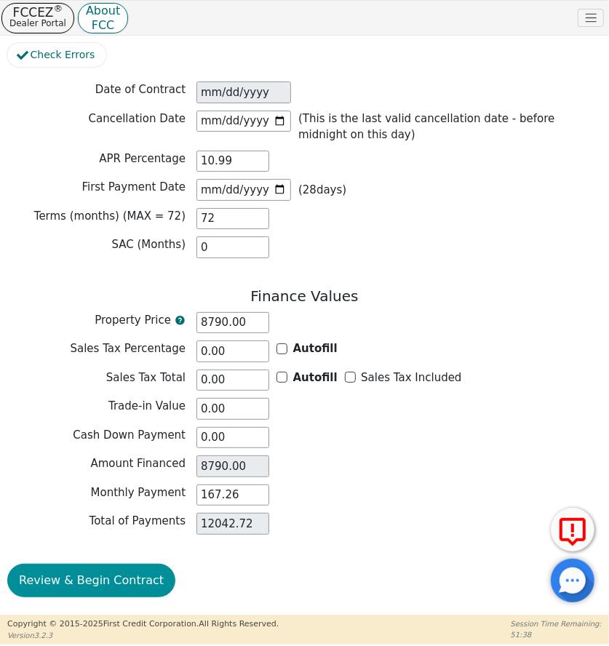
click at [50, 578] on button "Review & Begin Contract" at bounding box center [91, 580] width 168 height 33
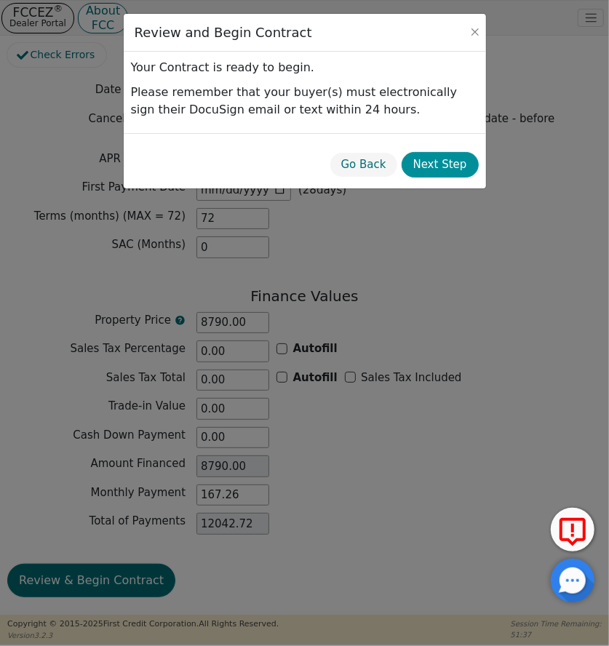
click at [441, 169] on button "Next Step" at bounding box center [440, 164] width 77 height 25
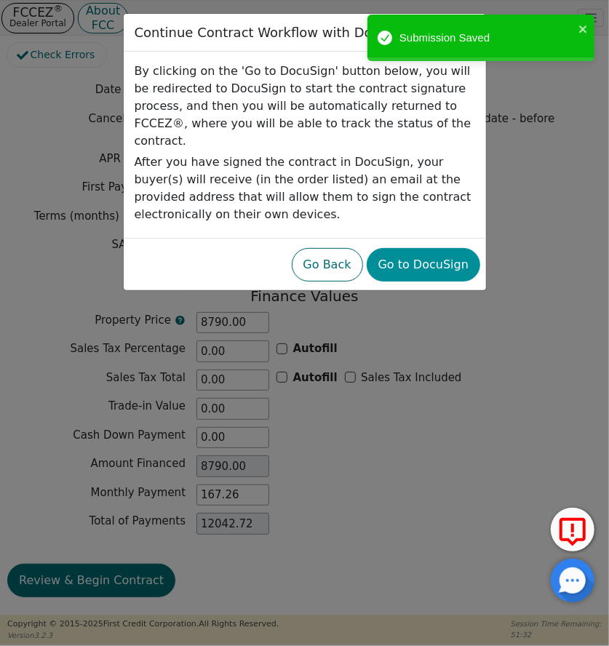
click at [429, 248] on button "Go to DocuSign" at bounding box center [424, 264] width 114 height 33
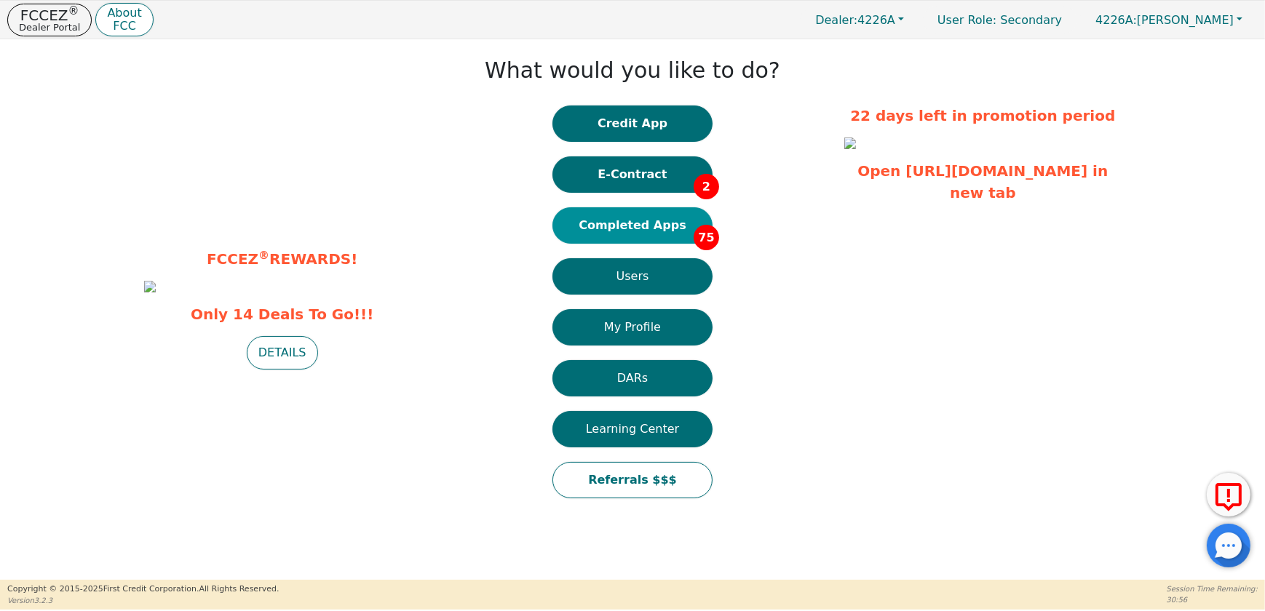
click at [632, 227] on button "Completed Apps 75" at bounding box center [632, 225] width 160 height 36
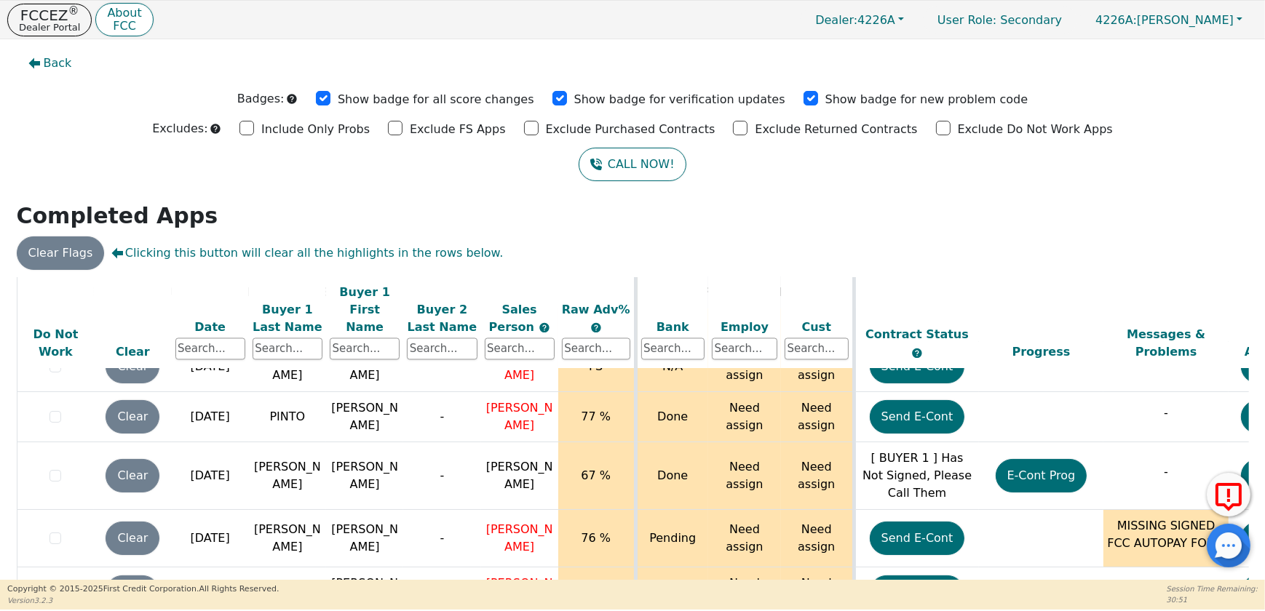
scroll to position [74, 0]
